Goal: Find specific page/section: Find specific page/section

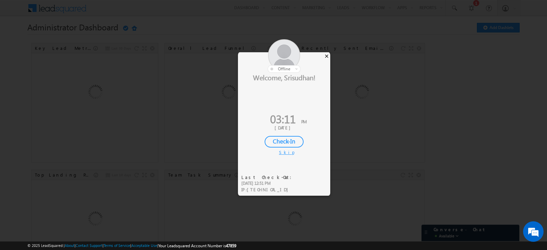
click at [329, 54] on div "×" at bounding box center [326, 56] width 7 height 8
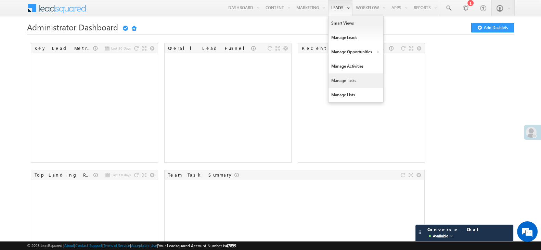
click at [342, 84] on link "Manage Tasks" at bounding box center [355, 81] width 55 height 14
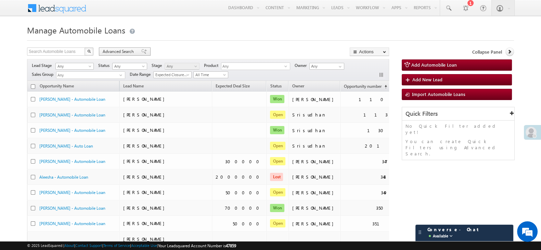
click at [113, 50] on span "Advanced Search" at bounding box center [119, 52] width 33 height 6
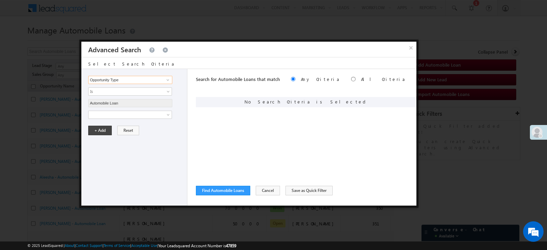
click at [110, 79] on input "Opportunity Type" at bounding box center [130, 80] width 84 height 8
click at [166, 82] on span at bounding box center [167, 79] width 5 height 5
type input "tas"
click at [165, 135] on div "Opportunity Type Opportunity Activity Lead Owner Sales Group Prospect Id Addres…" at bounding box center [134, 137] width 106 height 137
click at [147, 79] on input at bounding box center [130, 80] width 84 height 8
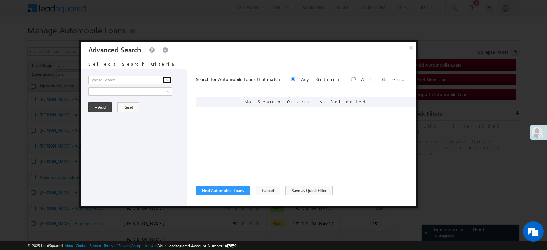
click at [168, 80] on span at bounding box center [167, 79] width 5 height 5
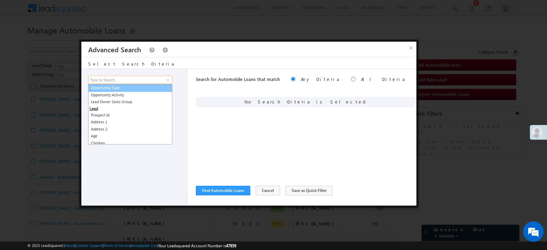
click at [152, 88] on link "Opportunity Type" at bounding box center [130, 88] width 84 height 8
type input "Opportunity Type"
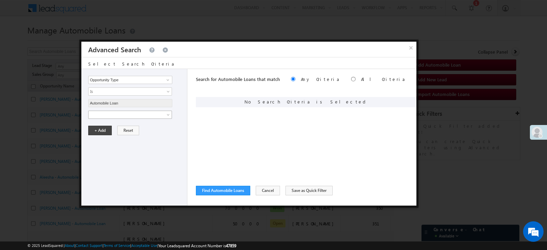
click at [146, 117] on span at bounding box center [126, 115] width 74 height 6
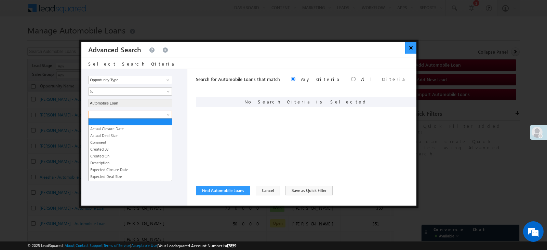
click at [408, 48] on button "×" at bounding box center [410, 48] width 11 height 12
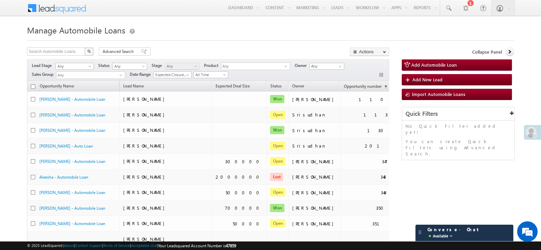
click at [170, 33] on h1 "Manage Automobile Loans" at bounding box center [270, 29] width 487 height 13
click at [171, 33] on h1 "Manage Automobile Loans" at bounding box center [270, 29] width 487 height 13
